Goal: Browse casually

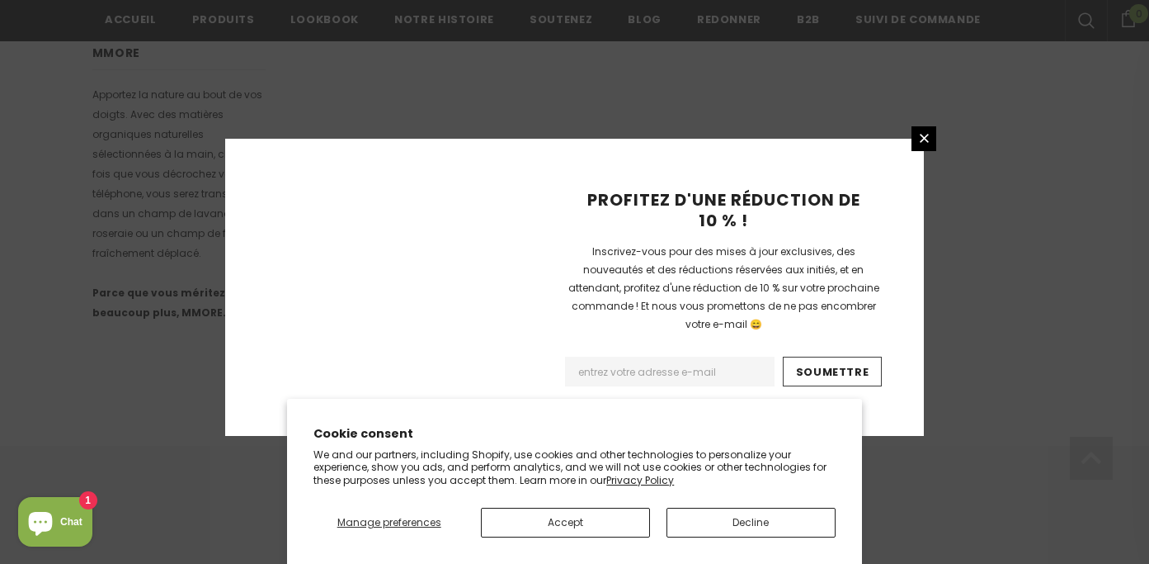
scroll to position [1168, 0]
